Goal: Transaction & Acquisition: Download file/media

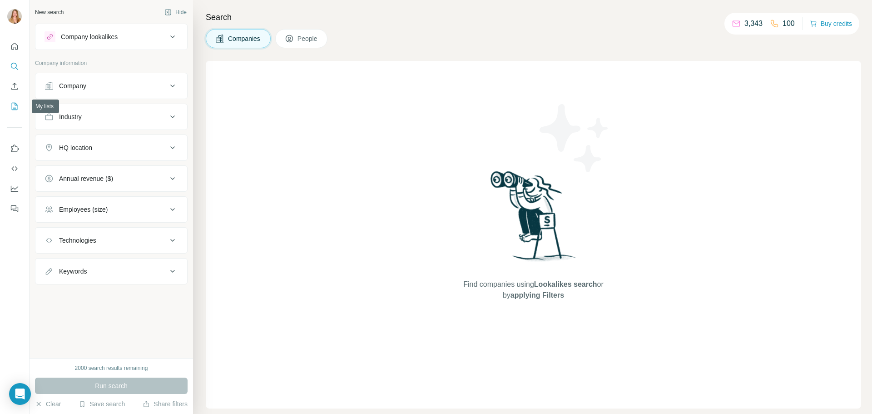
click at [14, 104] on icon "My lists" at bounding box center [14, 106] width 9 height 9
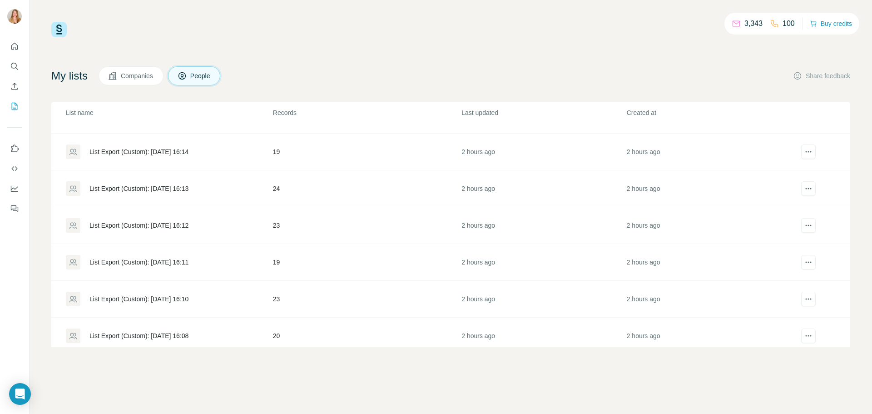
scroll to position [513, 0]
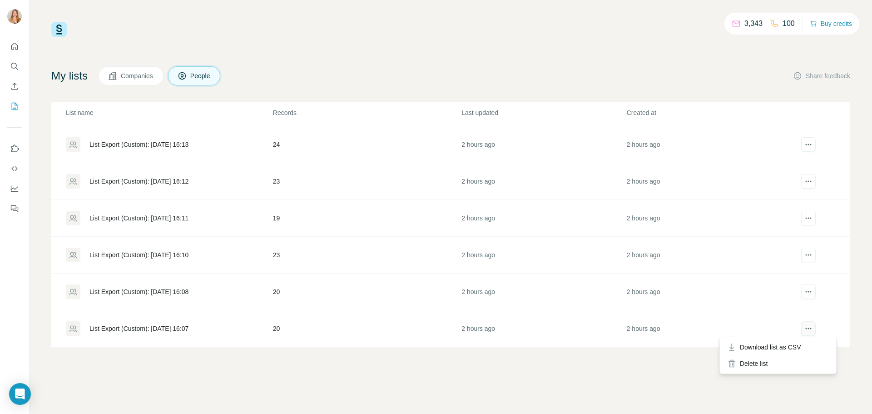
click at [804, 324] on icon "actions" at bounding box center [808, 328] width 9 height 9
click at [482, 380] on div "3,343 100 Buy credits My lists Companies People Share feedback List name Record…" at bounding box center [451, 207] width 843 height 414
click at [75, 326] on icon at bounding box center [72, 329] width 7 height 6
click at [14, 45] on icon "Quick start" at bounding box center [14, 46] width 9 height 9
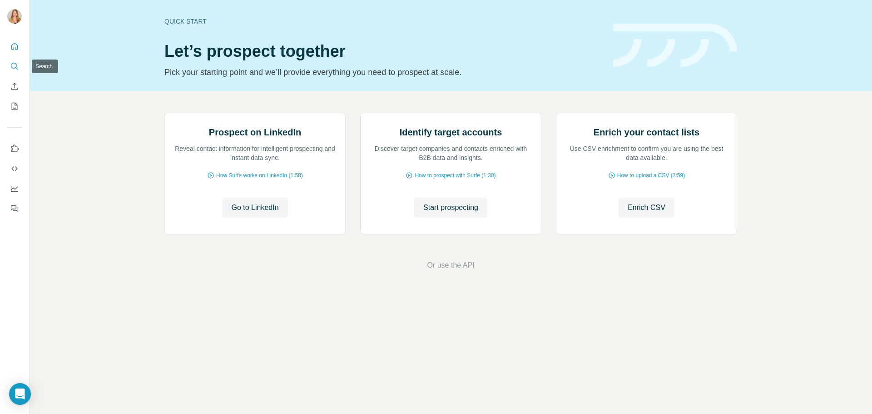
click at [17, 65] on icon "Search" at bounding box center [14, 66] width 9 height 9
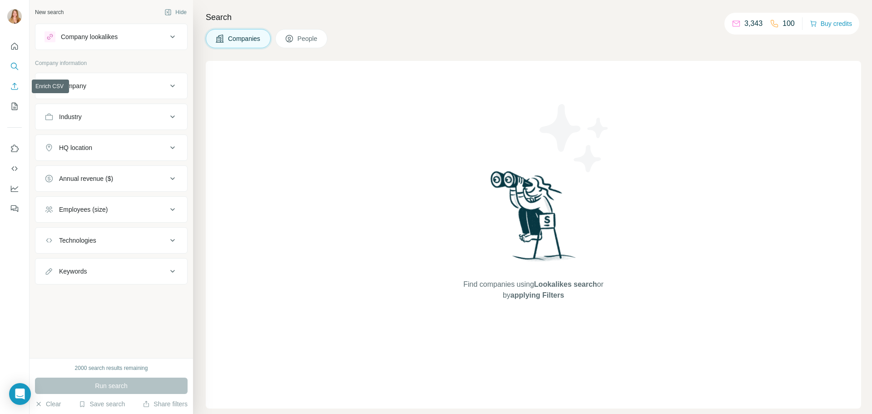
click at [16, 88] on icon "Enrich CSV" at bounding box center [14, 86] width 9 height 9
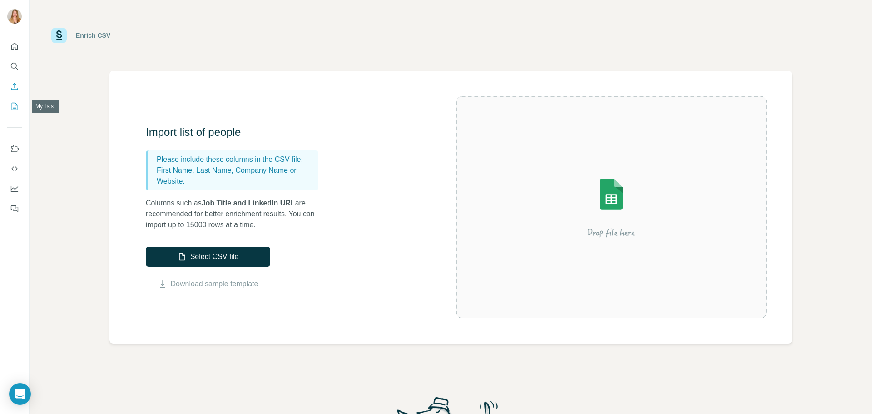
click at [17, 106] on icon "My lists" at bounding box center [14, 106] width 9 height 9
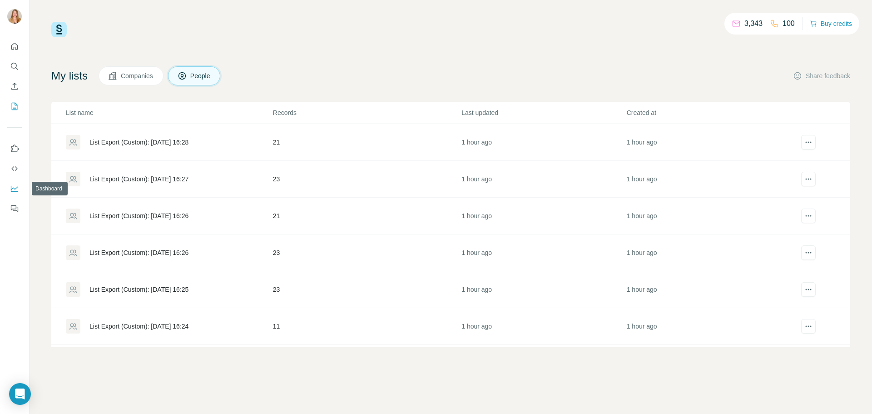
click at [16, 193] on button "Dashboard" at bounding box center [14, 188] width 15 height 16
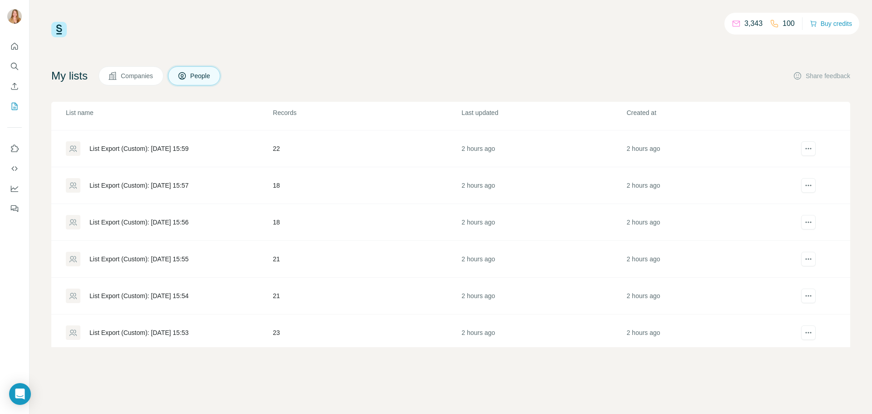
scroll to position [881, 0]
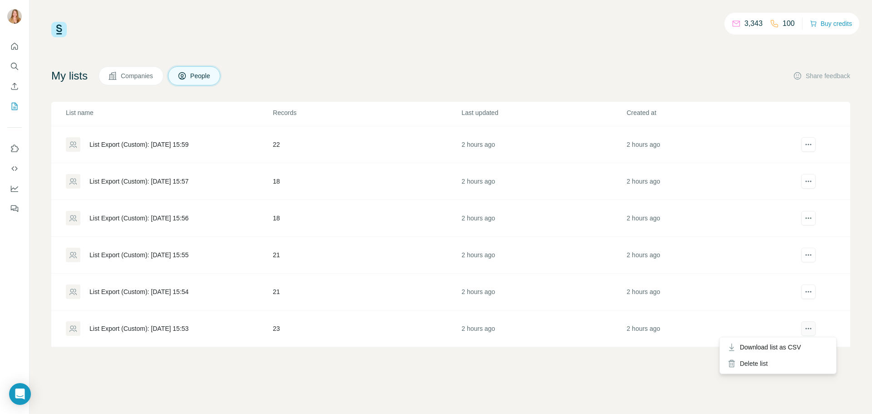
click at [806, 328] on icon "actions" at bounding box center [808, 328] width 9 height 9
click at [791, 347] on span "Download list as CSV" at bounding box center [770, 346] width 61 height 9
click at [800, 306] on span "Download list as CSV" at bounding box center [770, 310] width 61 height 9
click at [801, 251] on button "actions" at bounding box center [808, 255] width 15 height 15
click at [785, 275] on span "Download list as CSV" at bounding box center [770, 273] width 61 height 9
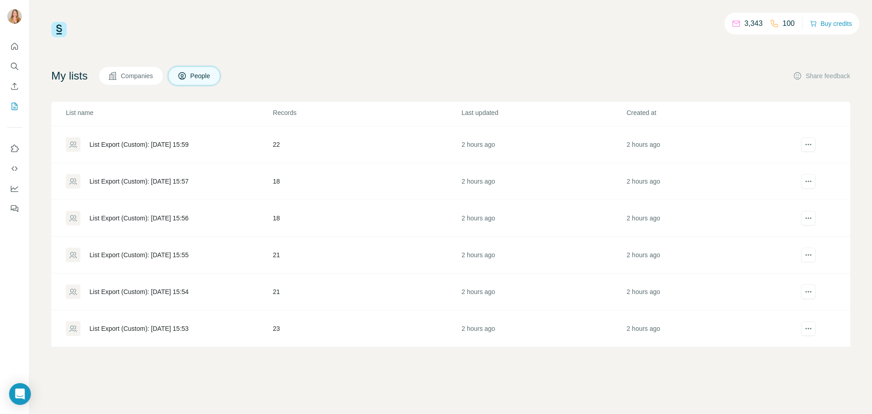
click at [800, 210] on td at bounding box center [820, 218] width 59 height 37
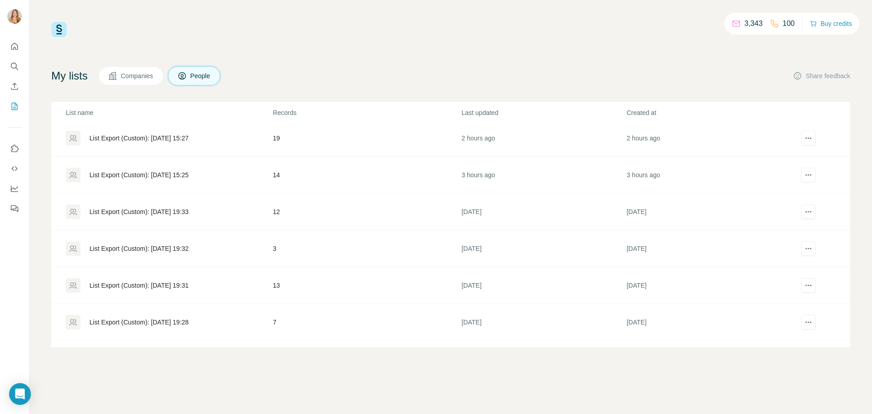
scroll to position [1430, 0]
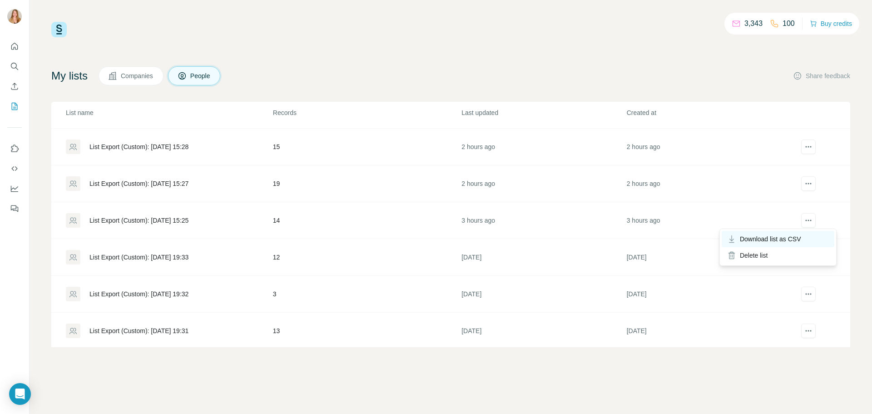
click at [800, 240] on span "Download list as CSV" at bounding box center [770, 238] width 61 height 9
click at [804, 182] on icon "actions" at bounding box center [808, 183] width 9 height 9
click at [790, 201] on span "Download list as CSV" at bounding box center [770, 202] width 61 height 9
click at [807, 145] on button "actions" at bounding box center [808, 146] width 15 height 15
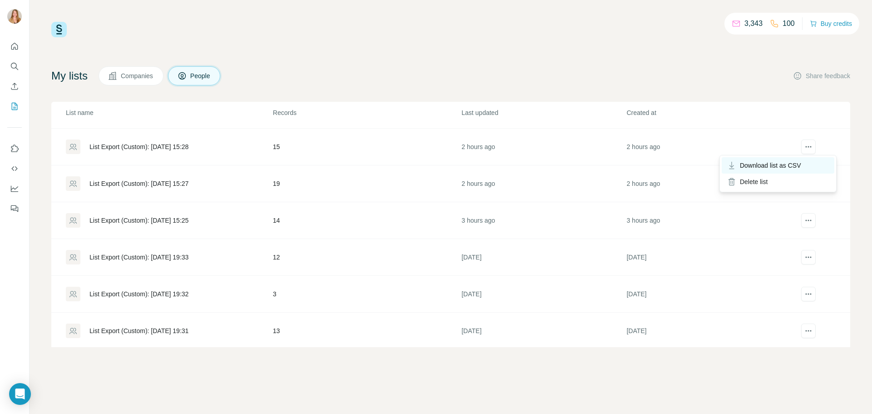
click at [798, 168] on span "Download list as CSV" at bounding box center [770, 165] width 61 height 9
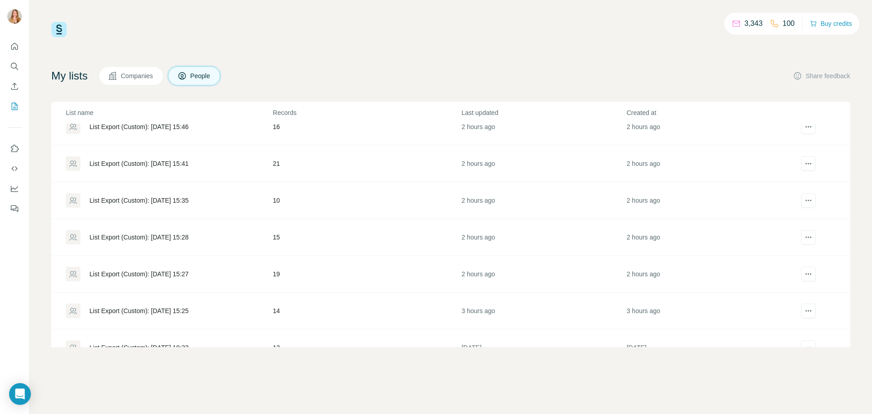
scroll to position [1340, 0]
click at [807, 200] on button "actions" at bounding box center [808, 201] width 15 height 15
click at [796, 218] on span "Download list as CSV" at bounding box center [770, 219] width 61 height 9
click at [804, 164] on icon "actions" at bounding box center [808, 163] width 9 height 9
click at [796, 181] on span "Download list as CSV" at bounding box center [770, 182] width 61 height 9
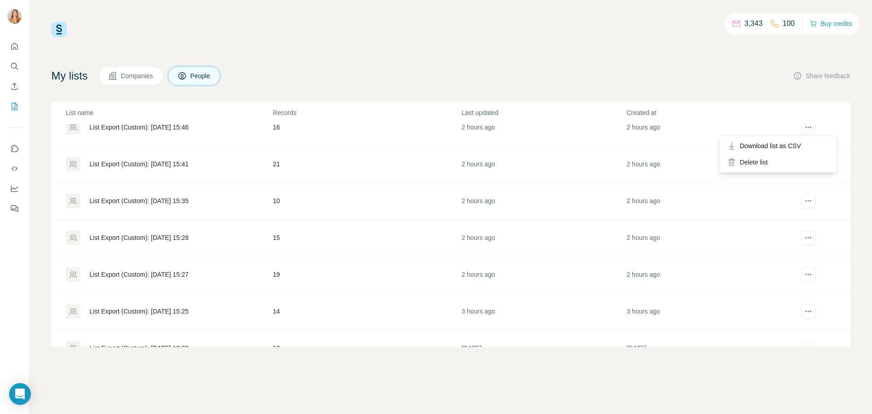
click at [804, 127] on icon "actions" at bounding box center [808, 127] width 9 height 9
click at [791, 149] on span "Download list as CSV" at bounding box center [770, 145] width 61 height 9
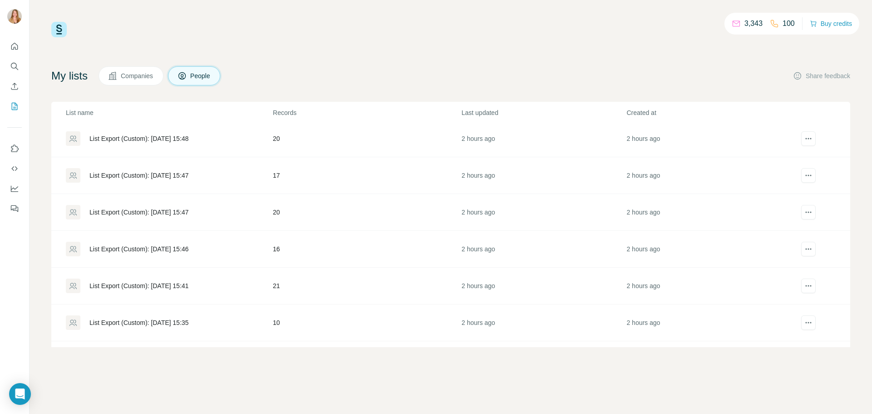
scroll to position [1203, 0]
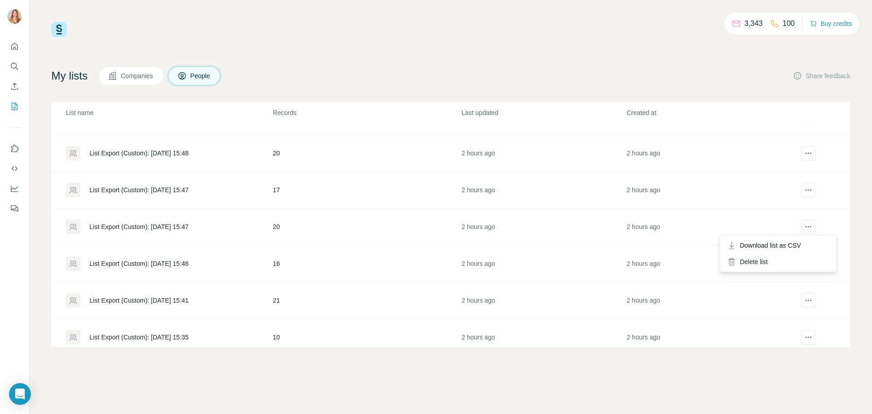
click at [801, 226] on button "actions" at bounding box center [808, 226] width 15 height 15
click at [790, 238] on div "Download list as CSV" at bounding box center [778, 245] width 113 height 16
click at [804, 189] on icon "actions" at bounding box center [808, 189] width 9 height 9
click at [797, 206] on span "Download list as CSV" at bounding box center [770, 208] width 61 height 9
click at [804, 156] on icon "actions" at bounding box center [808, 153] width 9 height 9
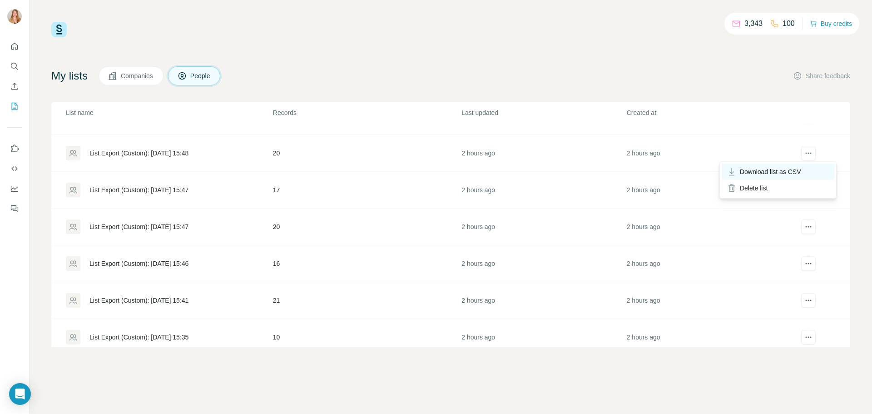
click at [799, 168] on span "Download list as CSV" at bounding box center [770, 171] width 61 height 9
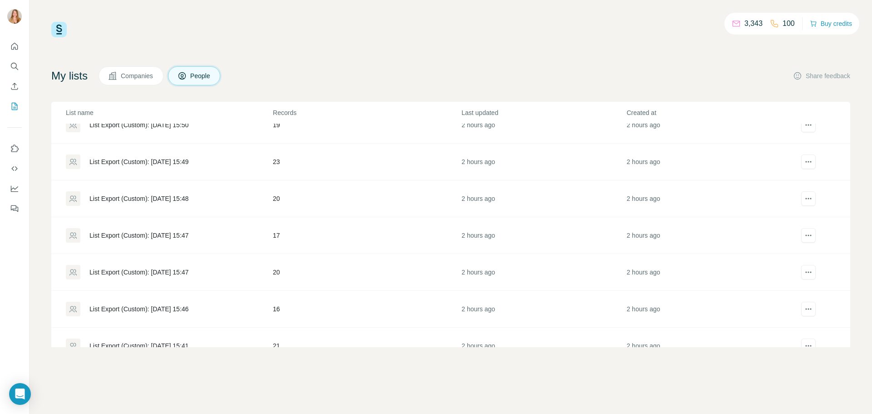
scroll to position [1112, 0]
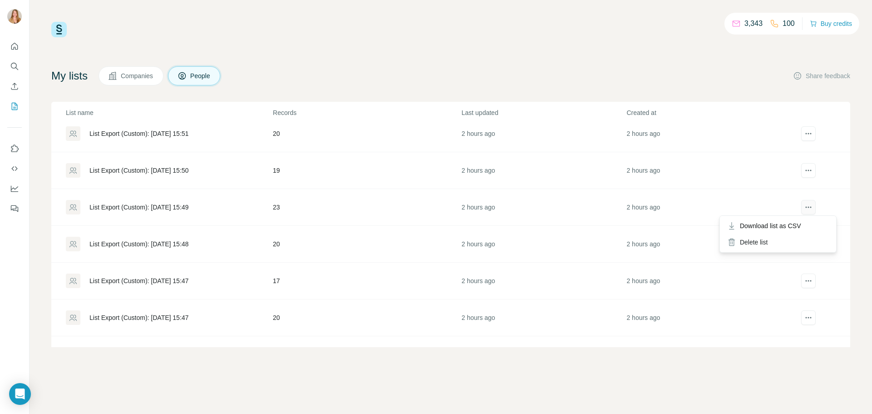
click at [804, 206] on icon "actions" at bounding box center [808, 207] width 9 height 9
click at [793, 224] on span "Download list as CSV" at bounding box center [770, 225] width 61 height 9
click at [800, 187] on span "Download list as CSV" at bounding box center [770, 188] width 61 height 9
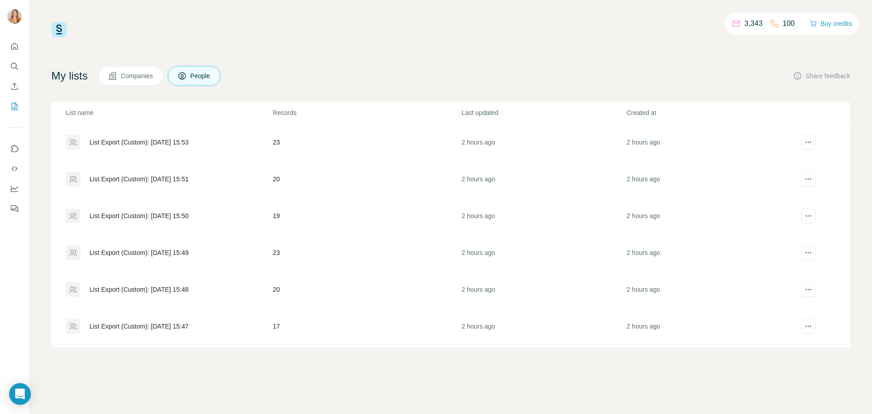
scroll to position [1022, 0]
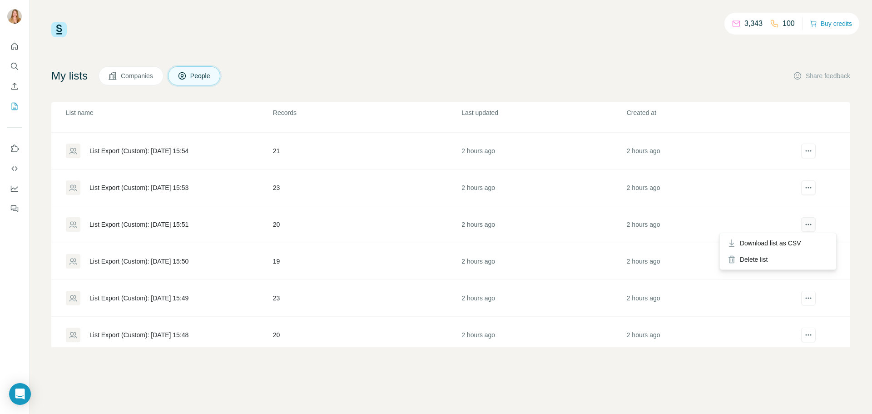
click at [804, 225] on icon "actions" at bounding box center [808, 224] width 9 height 9
click at [797, 244] on span "Download list as CSV" at bounding box center [770, 242] width 61 height 9
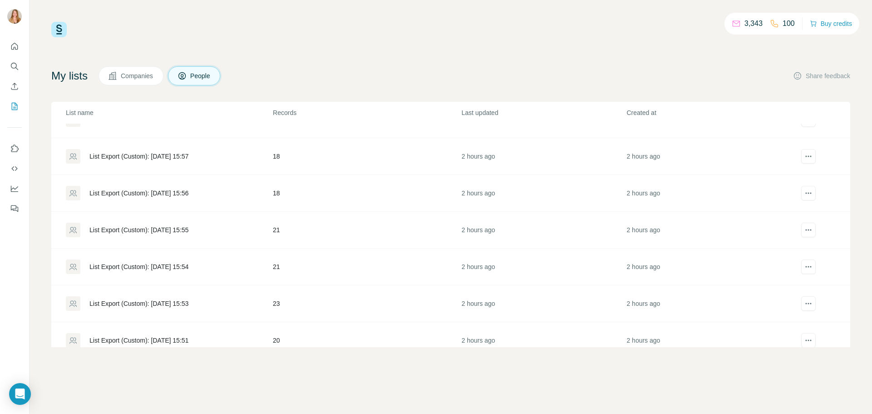
scroll to position [885, 0]
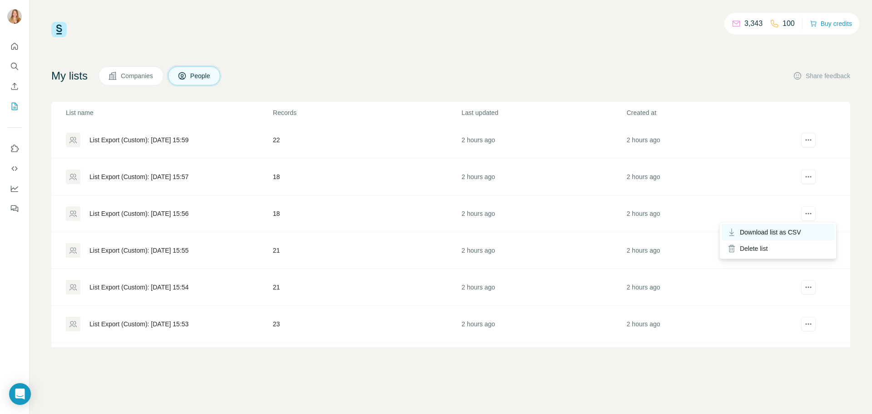
click at [797, 233] on span "Download list as CSV" at bounding box center [770, 232] width 61 height 9
click at [790, 195] on span "Download list as CSV" at bounding box center [770, 195] width 61 height 9
click at [804, 139] on icon "actions" at bounding box center [808, 139] width 9 height 9
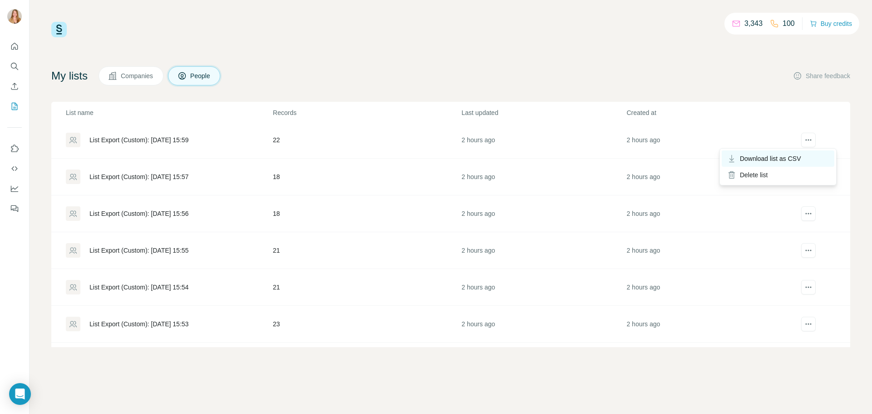
click at [797, 156] on span "Download list as CSV" at bounding box center [770, 158] width 61 height 9
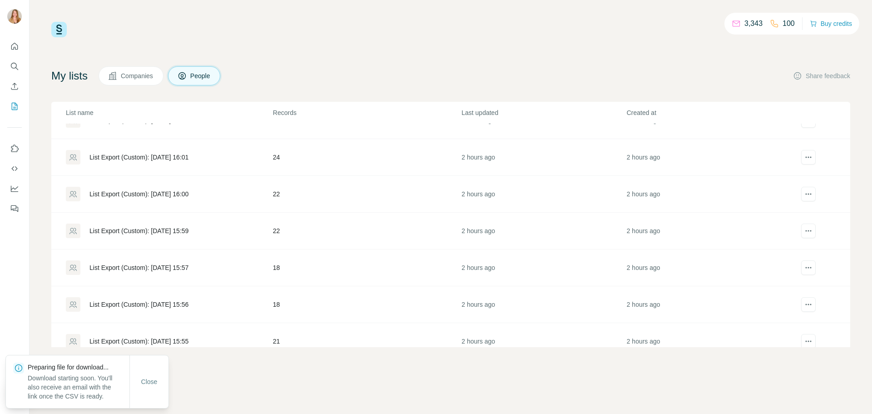
scroll to position [749, 0]
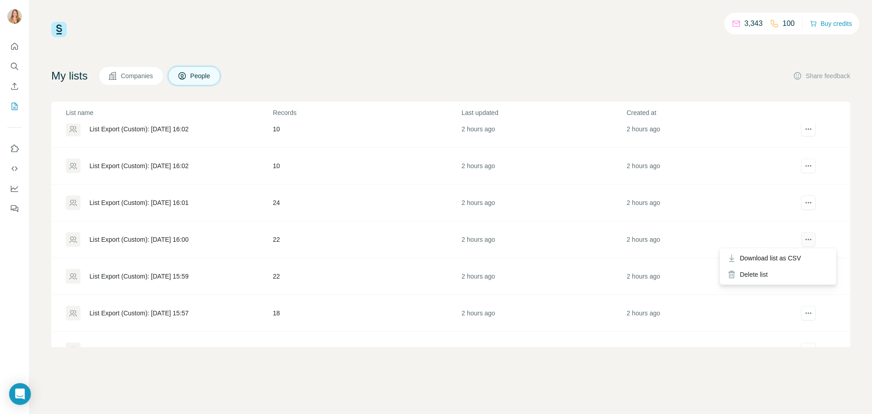
click at [804, 241] on icon "actions" at bounding box center [808, 239] width 9 height 9
click at [794, 255] on span "Download list as CSV" at bounding box center [770, 257] width 61 height 9
click at [797, 220] on span "Download list as CSV" at bounding box center [770, 221] width 61 height 9
click at [796, 180] on span "Download list as CSV" at bounding box center [770, 184] width 61 height 9
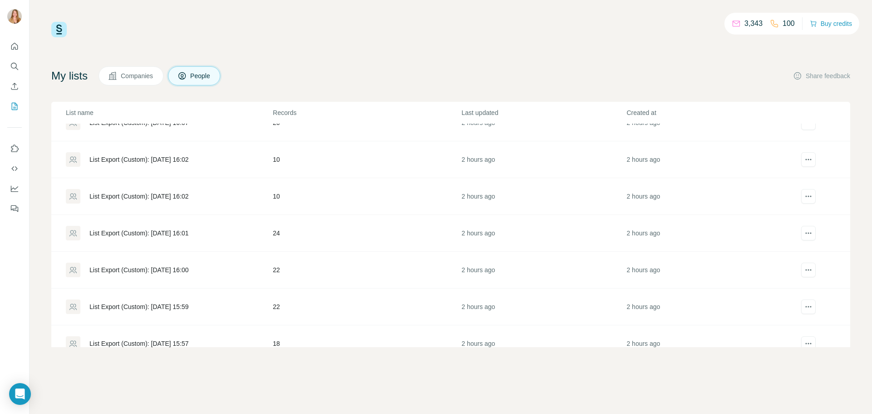
scroll to position [704, 0]
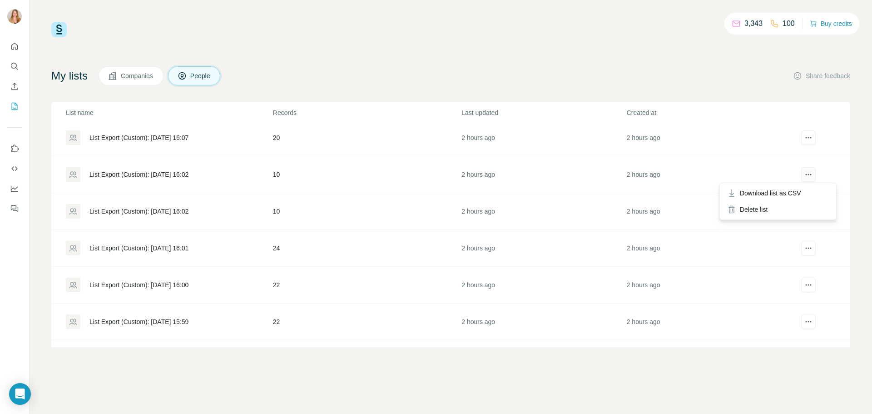
click at [809, 173] on button "actions" at bounding box center [808, 174] width 15 height 15
click at [800, 198] on div "Download list as CSV" at bounding box center [778, 193] width 113 height 16
click at [804, 139] on icon "actions" at bounding box center [808, 137] width 9 height 9
click at [796, 153] on span "Download list as CSV" at bounding box center [770, 156] width 61 height 9
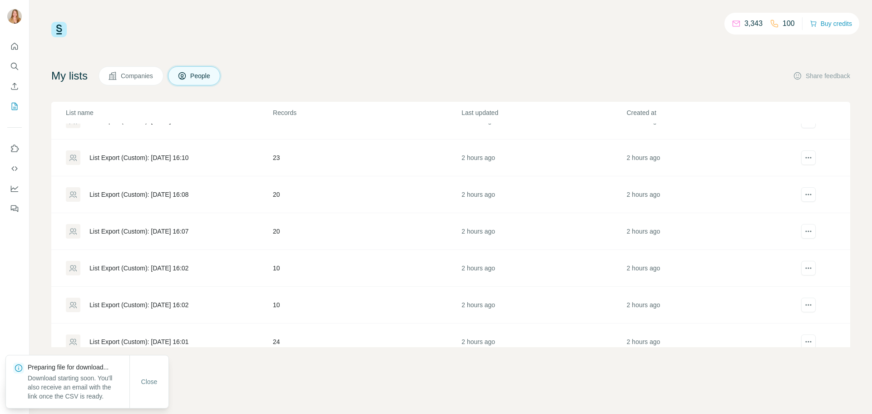
scroll to position [567, 0]
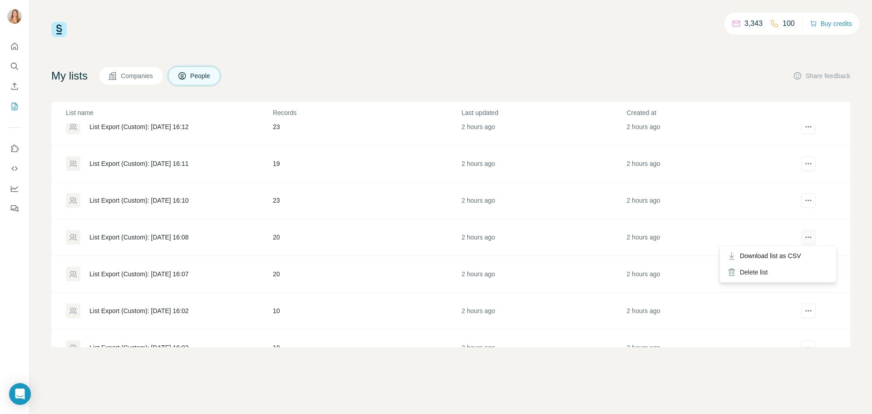
click at [807, 236] on button "actions" at bounding box center [808, 237] width 15 height 15
click at [788, 260] on div "Download list as CSV" at bounding box center [778, 256] width 113 height 16
click at [804, 199] on icon "actions" at bounding box center [808, 200] width 9 height 9
click at [795, 223] on span "Download list as CSV" at bounding box center [770, 218] width 61 height 9
click at [803, 168] on button "actions" at bounding box center [808, 163] width 15 height 15
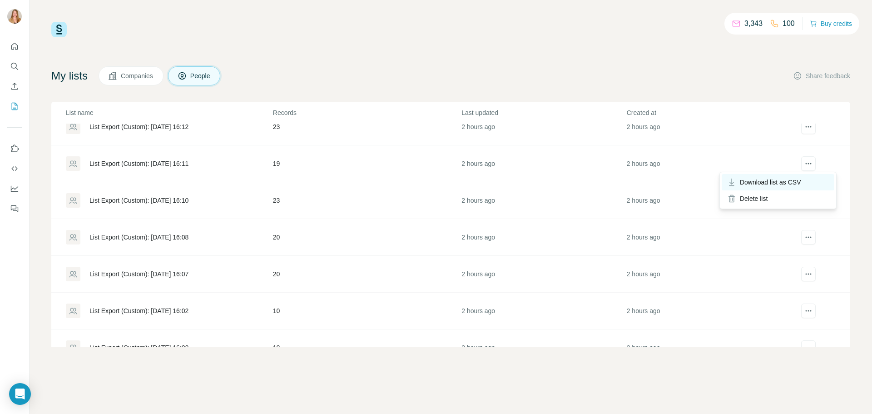
click at [798, 179] on span "Download list as CSV" at bounding box center [770, 182] width 61 height 9
click at [806, 126] on icon "actions" at bounding box center [808, 126] width 9 height 9
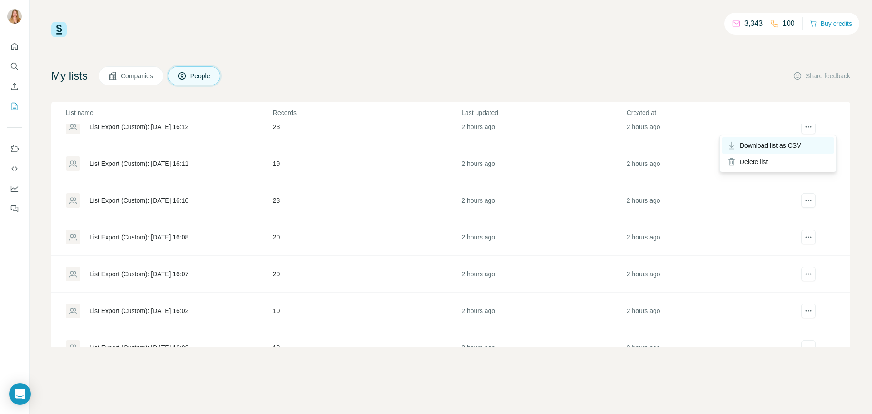
click at [796, 144] on span "Download list as CSV" at bounding box center [770, 145] width 61 height 9
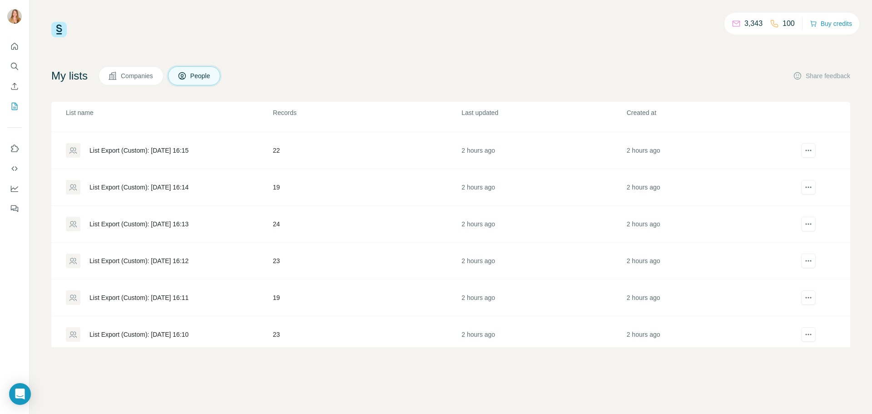
scroll to position [386, 0]
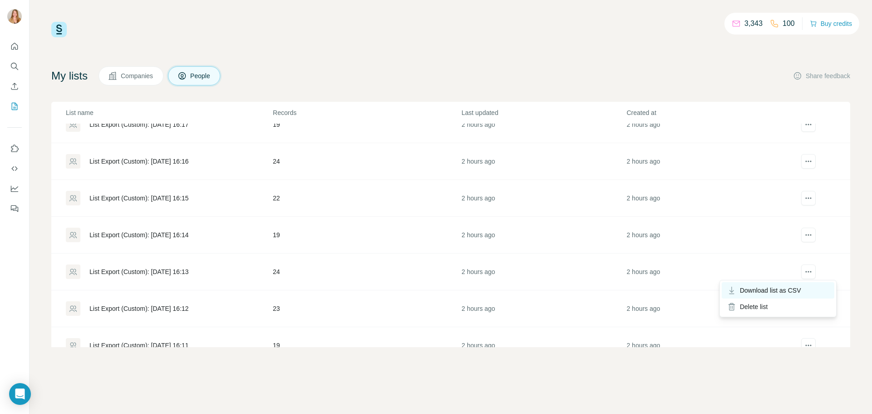
click at [798, 289] on span "Download list as CSV" at bounding box center [770, 290] width 61 height 9
click at [804, 233] on icon "actions" at bounding box center [808, 234] width 9 height 9
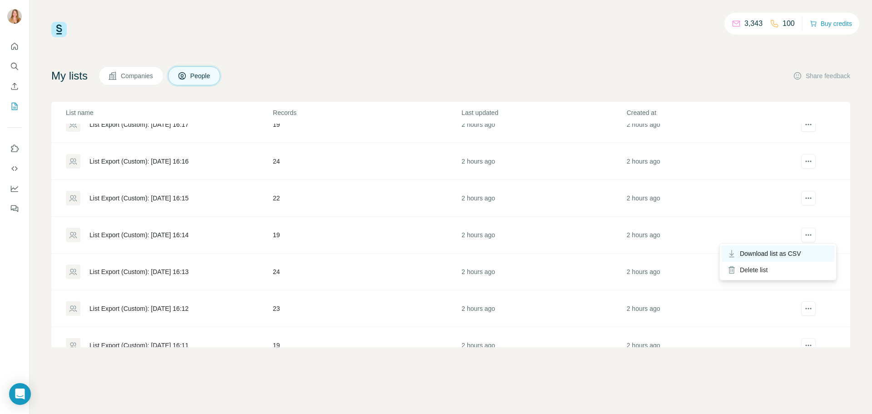
click at [799, 255] on span "Download list as CSV" at bounding box center [770, 253] width 61 height 9
click at [806, 194] on icon "actions" at bounding box center [808, 198] width 9 height 9
click at [800, 209] on div "Download list as CSV" at bounding box center [778, 216] width 113 height 16
click at [804, 159] on icon "actions" at bounding box center [808, 161] width 9 height 9
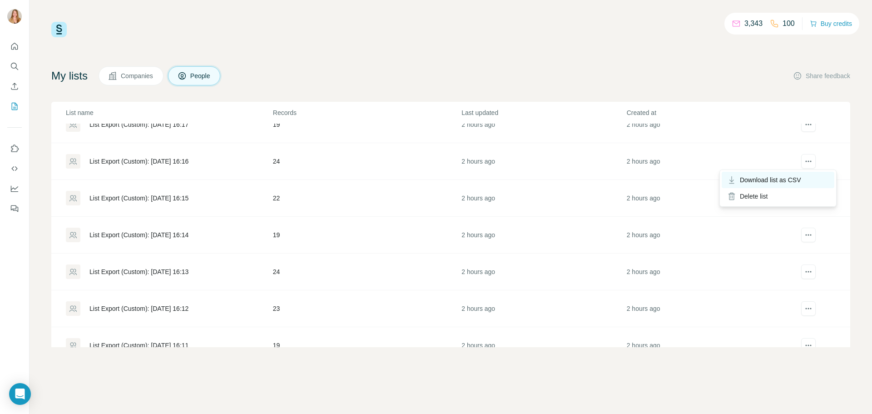
click at [796, 179] on span "Download list as CSV" at bounding box center [770, 179] width 61 height 9
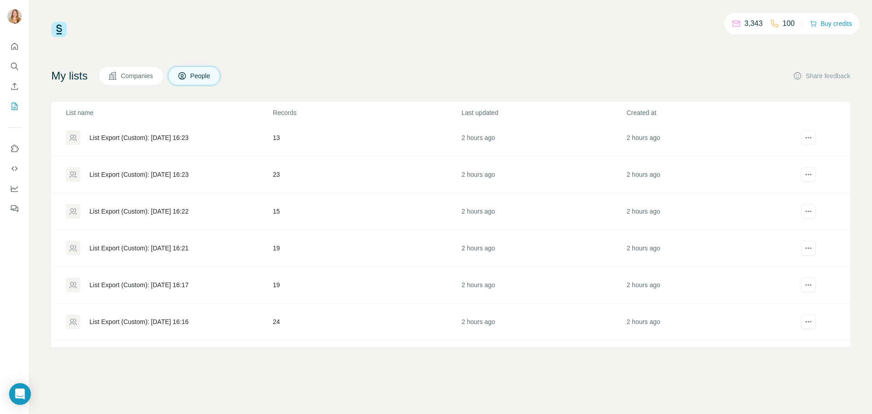
scroll to position [204, 0]
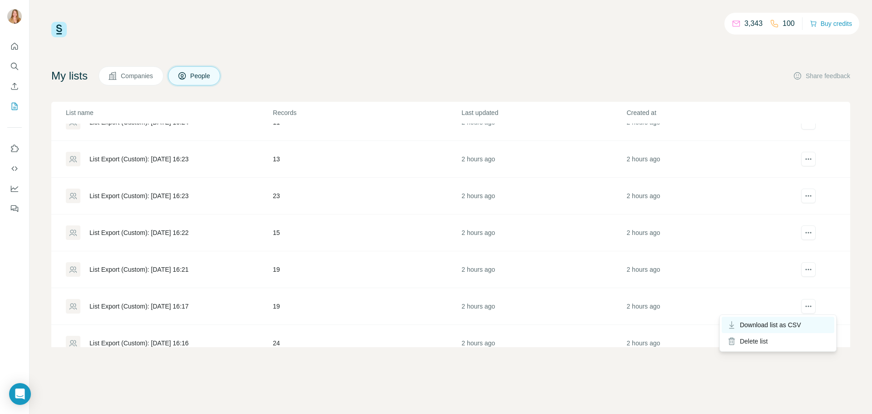
click at [798, 325] on span "Download list as CSV" at bounding box center [770, 324] width 61 height 9
click at [807, 270] on button "actions" at bounding box center [808, 269] width 15 height 15
click at [805, 282] on div "Download list as CSV" at bounding box center [778, 288] width 113 height 16
click at [804, 230] on icon "actions" at bounding box center [808, 232] width 9 height 9
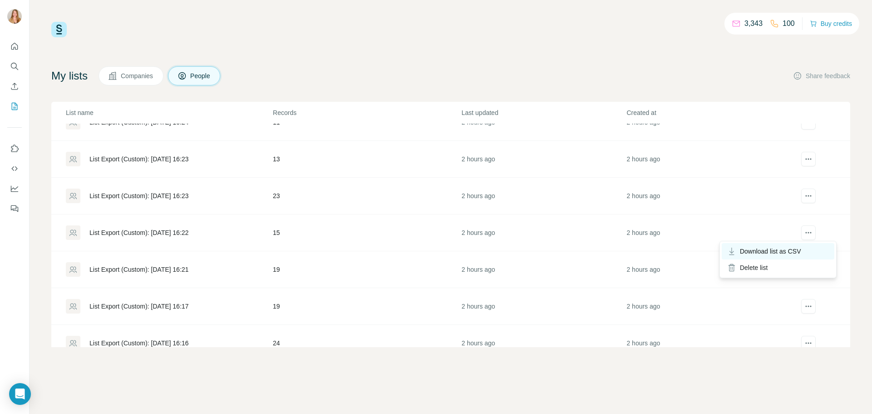
click at [798, 246] on div "Download list as CSV" at bounding box center [778, 251] width 113 height 16
click at [810, 195] on icon "actions" at bounding box center [810, 195] width 1 height 1
click at [797, 211] on span "Download list as CSV" at bounding box center [770, 214] width 61 height 9
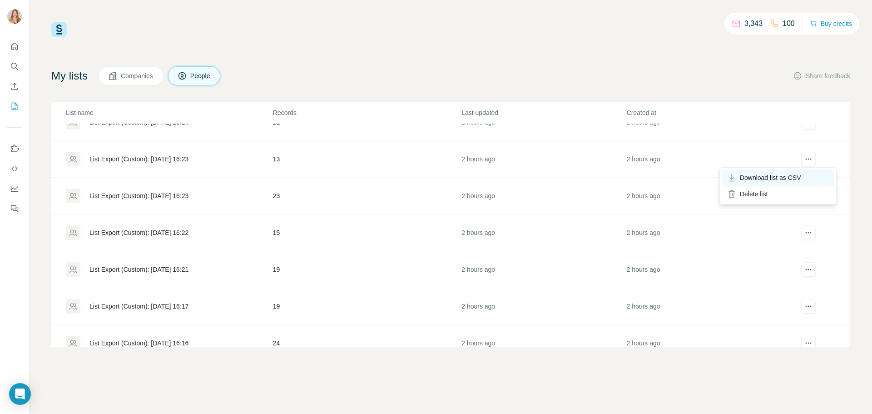
click at [796, 175] on span "Download list as CSV" at bounding box center [770, 177] width 61 height 9
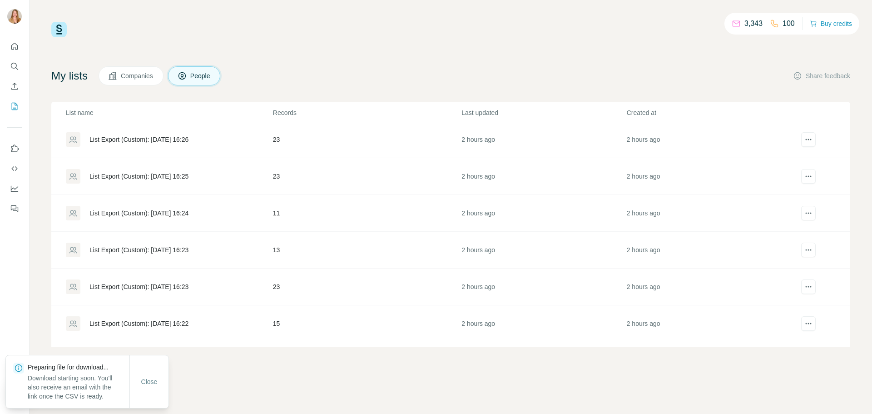
scroll to position [68, 0]
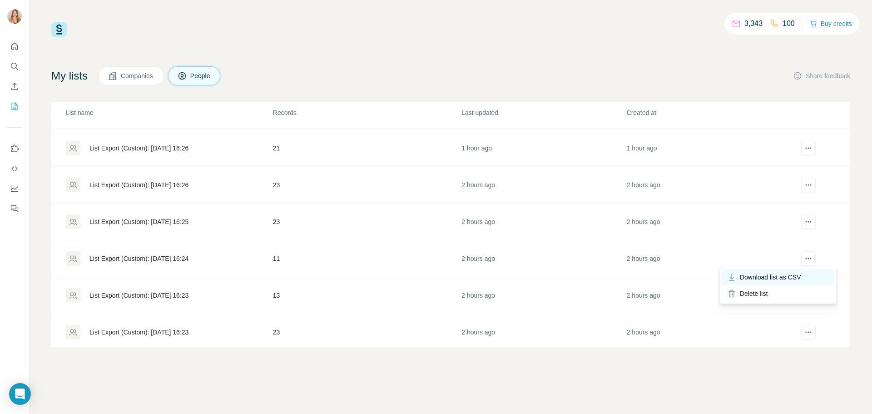
click at [797, 280] on span "Download list as CSV" at bounding box center [770, 277] width 61 height 9
click at [796, 238] on span "Download list as CSV" at bounding box center [770, 240] width 61 height 9
click at [807, 180] on button "actions" at bounding box center [808, 185] width 15 height 15
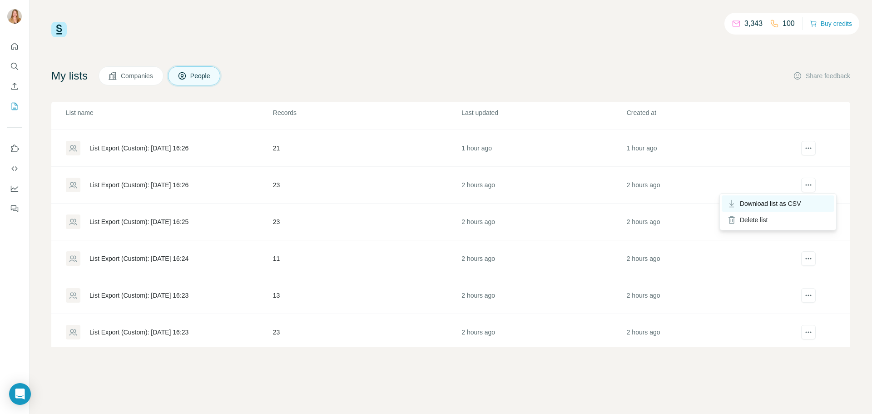
click at [793, 198] on div "Download list as CSV" at bounding box center [778, 203] width 113 height 16
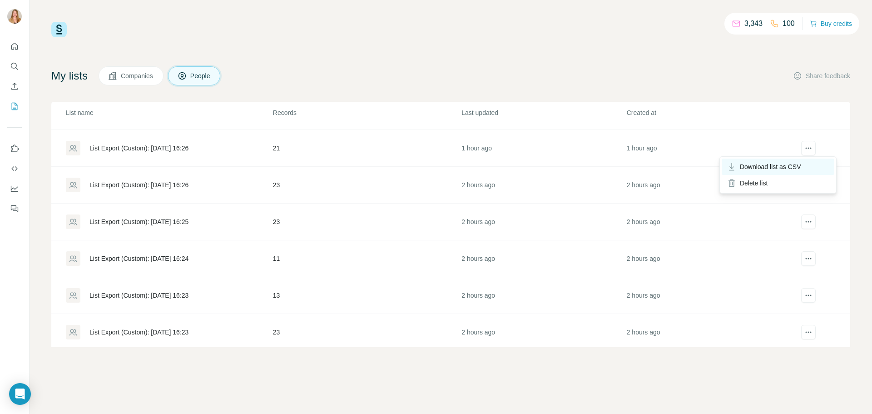
click at [794, 159] on div "Download list as CSV" at bounding box center [778, 167] width 113 height 16
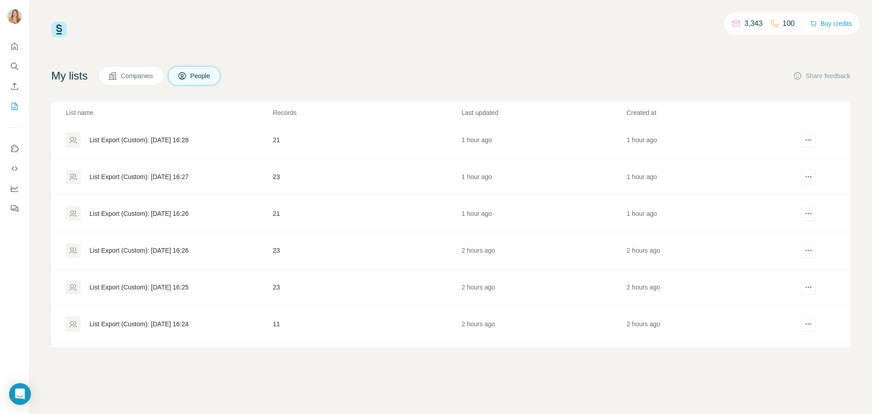
scroll to position [0, 0]
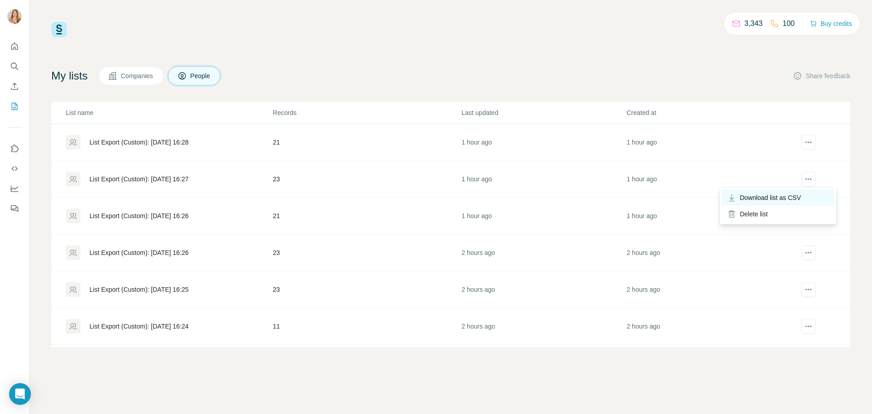
click at [797, 191] on div "Download list as CSV" at bounding box center [778, 197] width 113 height 16
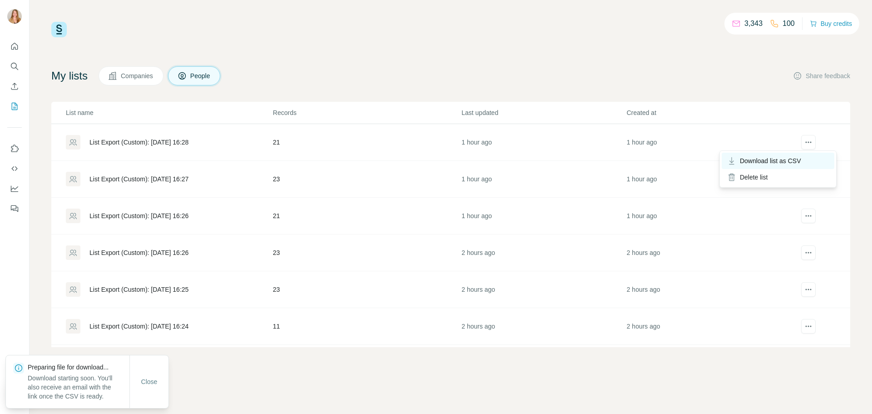
click at [797, 159] on span "Download list as CSV" at bounding box center [770, 160] width 61 height 9
